Goal: Check status: Check status

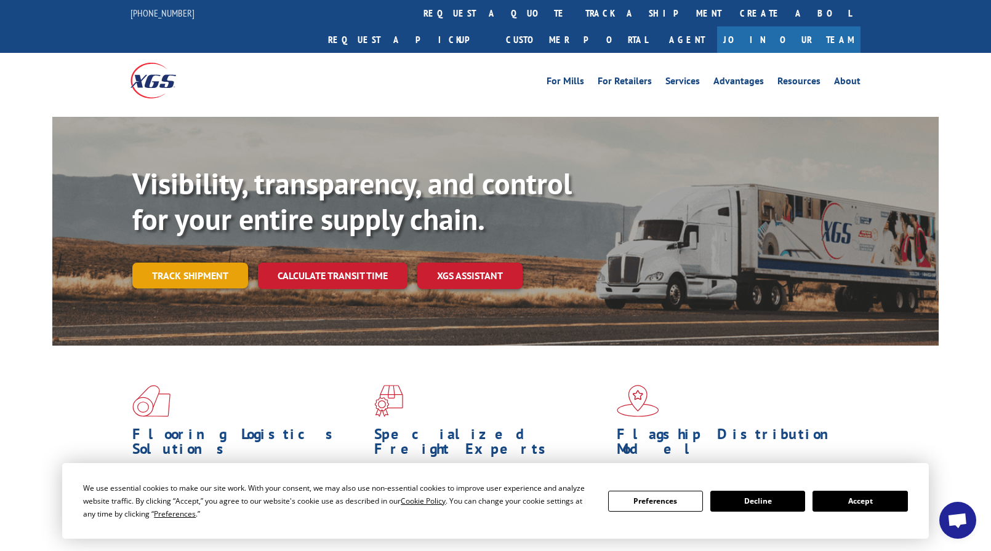
click at [179, 263] on link "Track shipment" at bounding box center [190, 276] width 116 height 26
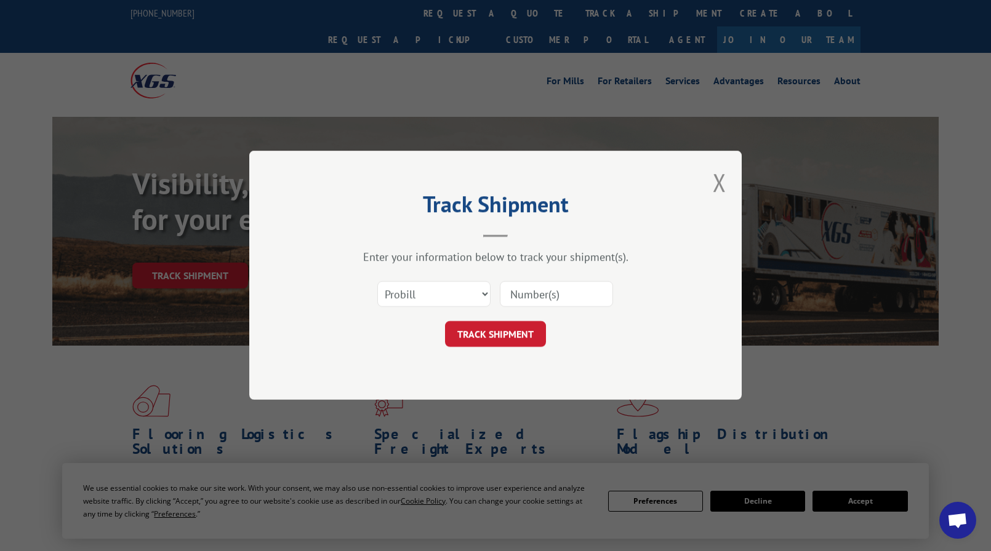
click at [566, 292] on input at bounding box center [556, 295] width 113 height 26
click at [573, 296] on input at bounding box center [556, 295] width 113 height 26
type input "2873903"
click at [529, 335] on button "TRACK SHIPMENT" at bounding box center [495, 335] width 101 height 26
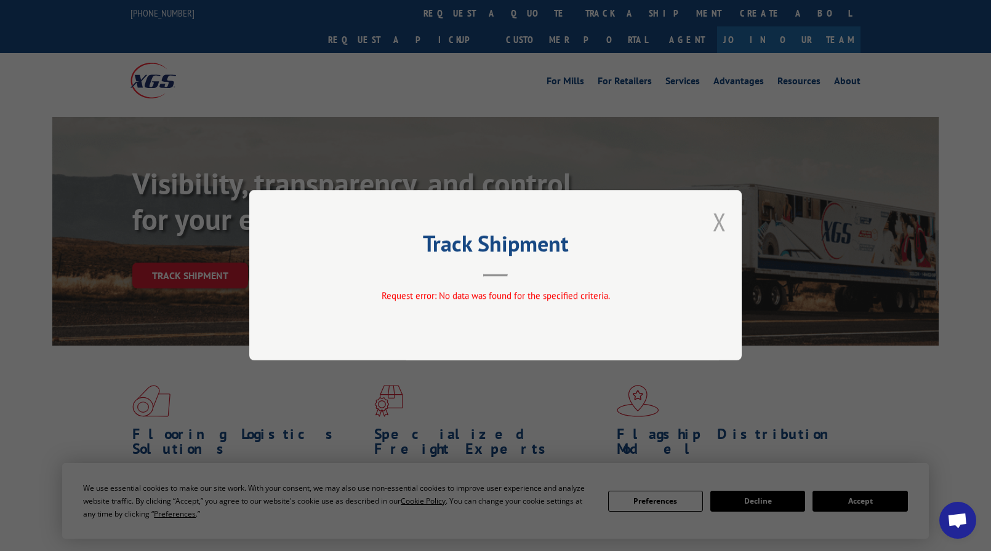
click at [722, 217] on button "Close modal" at bounding box center [720, 222] width 14 height 33
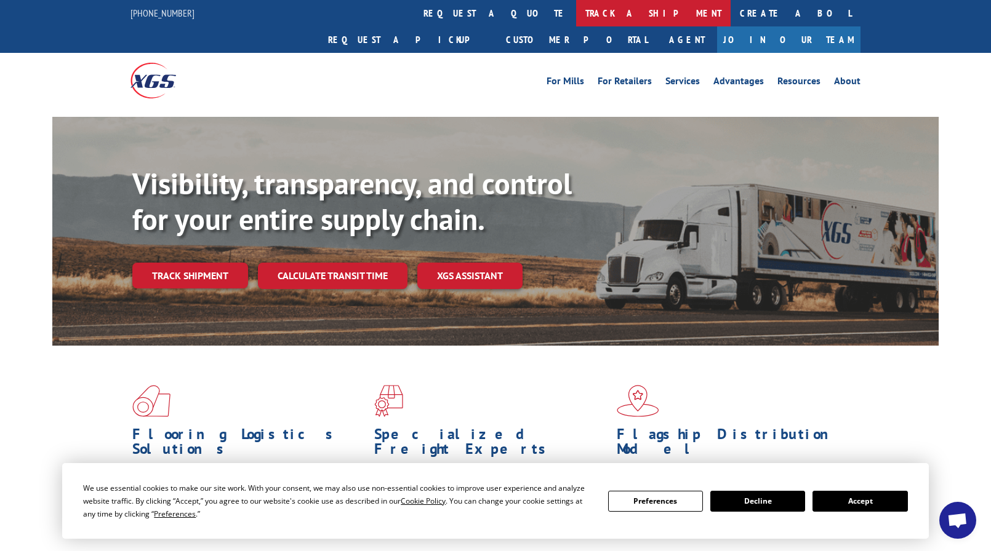
click at [576, 20] on link "track a shipment" at bounding box center [653, 13] width 154 height 26
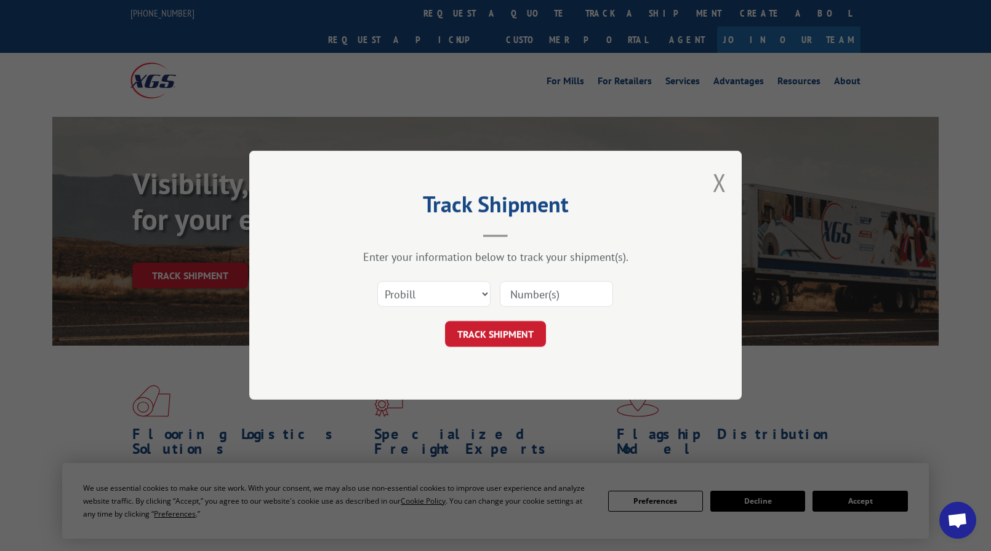
click at [561, 297] on input at bounding box center [556, 295] width 113 height 26
click at [489, 299] on select "Select category... Probill BOL PO" at bounding box center [433, 295] width 113 height 26
select select "bol"
click at [377, 282] on select "Select category... Probill BOL PO" at bounding box center [433, 295] width 113 height 26
click at [524, 298] on input at bounding box center [556, 295] width 113 height 26
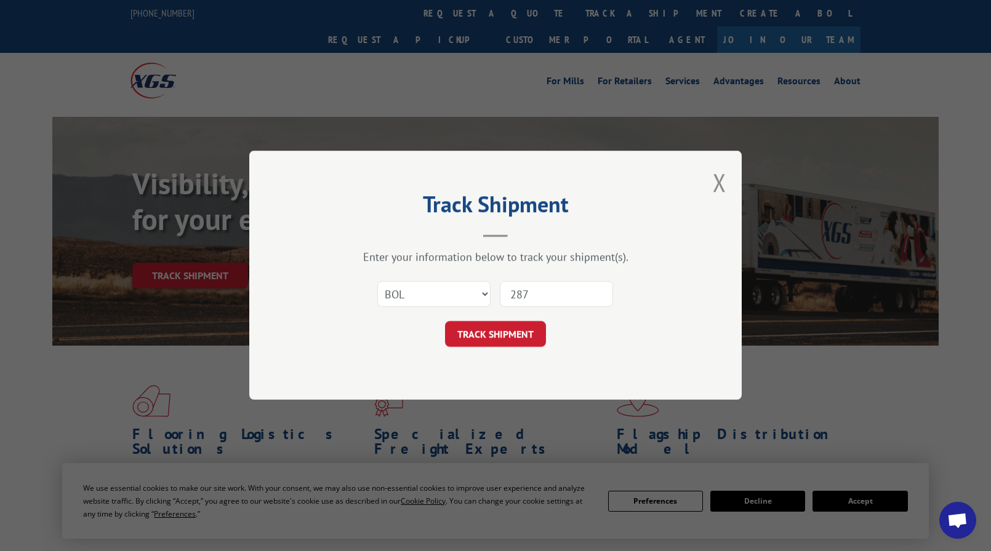
type input "2873903"
click at [496, 336] on button "TRACK SHIPMENT" at bounding box center [495, 335] width 101 height 26
